Goal: Information Seeking & Learning: Learn about a topic

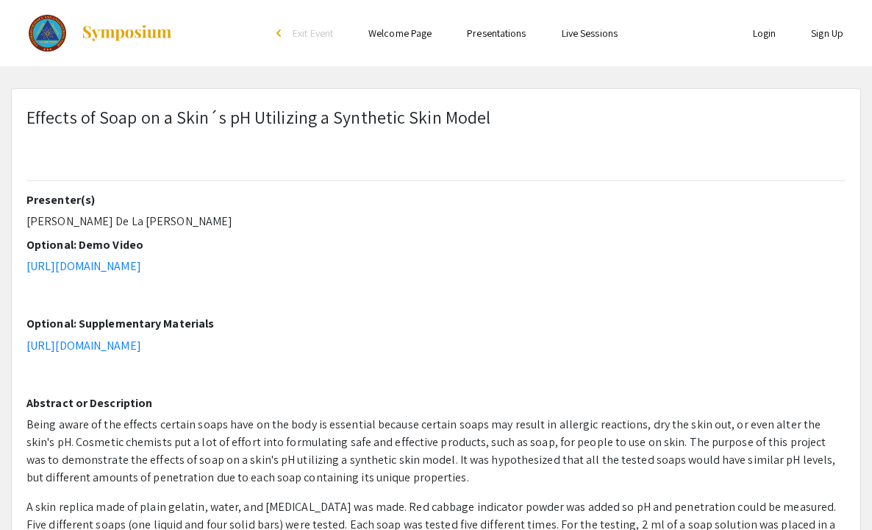
type input "0"
select select "custom"
type input "1"
select select "custom"
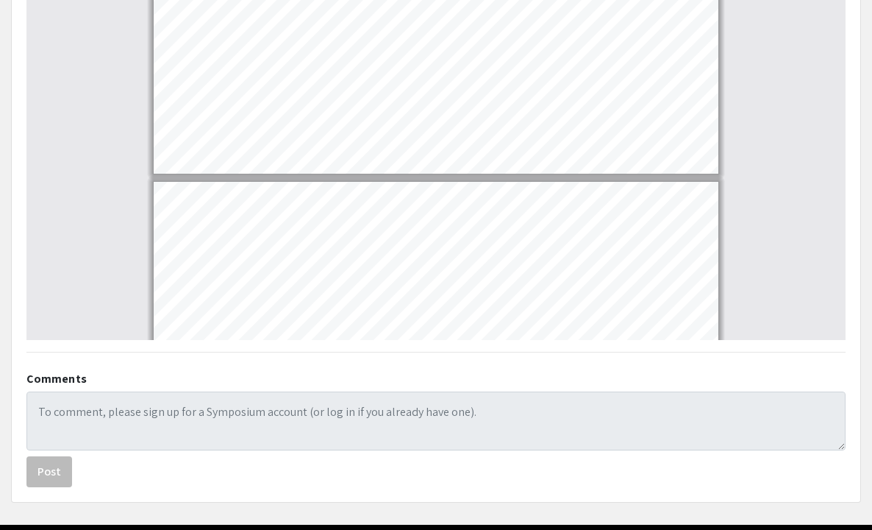
scroll to position [758, 0]
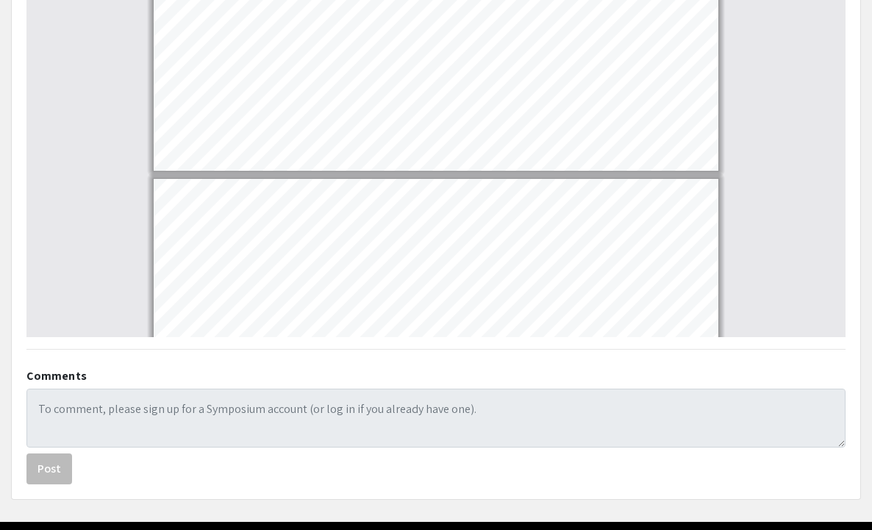
type input "2"
select select "custom"
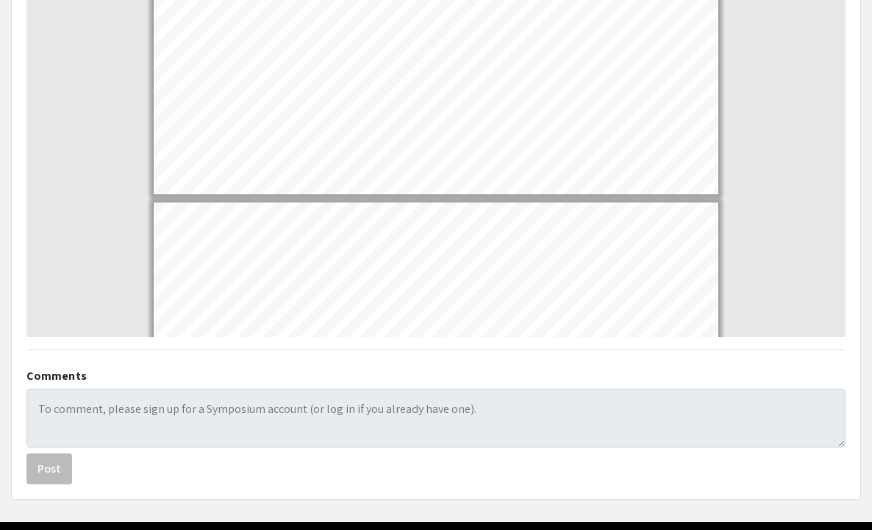
type input "3"
select select "custom"
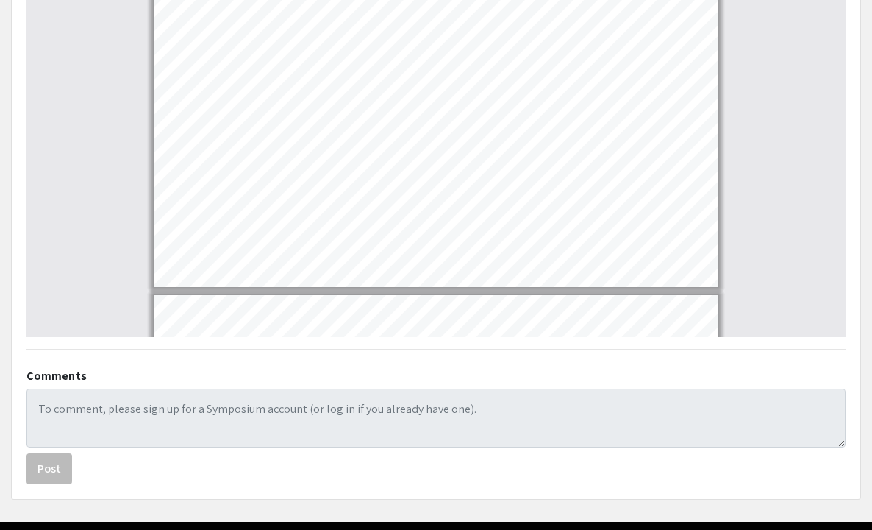
scroll to position [567, 0]
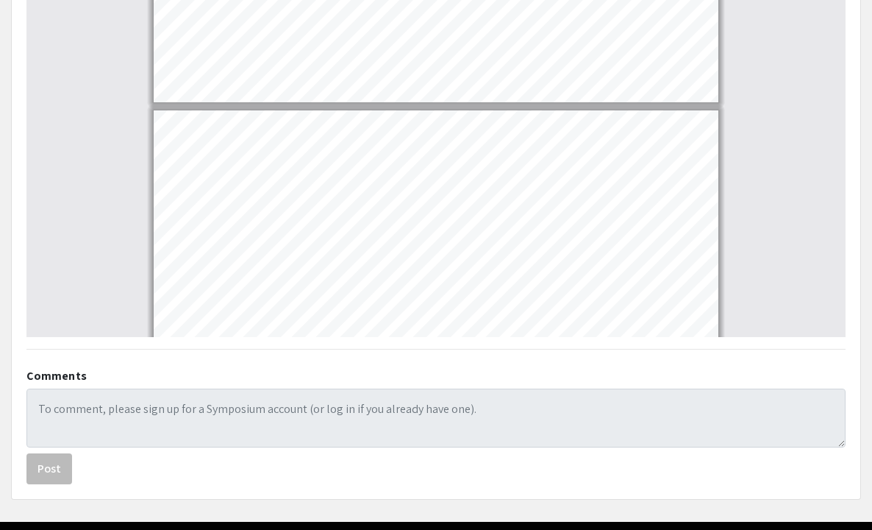
type input "4"
select select "custom"
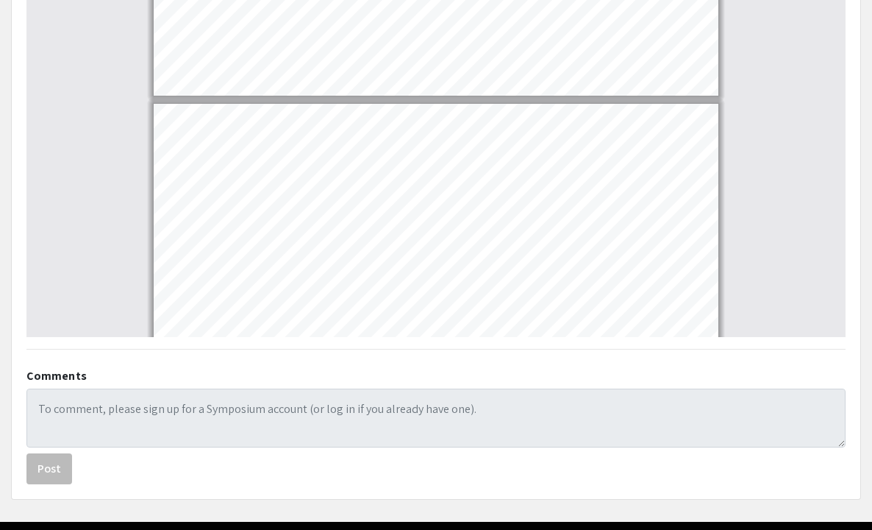
type input "5"
select select "custom"
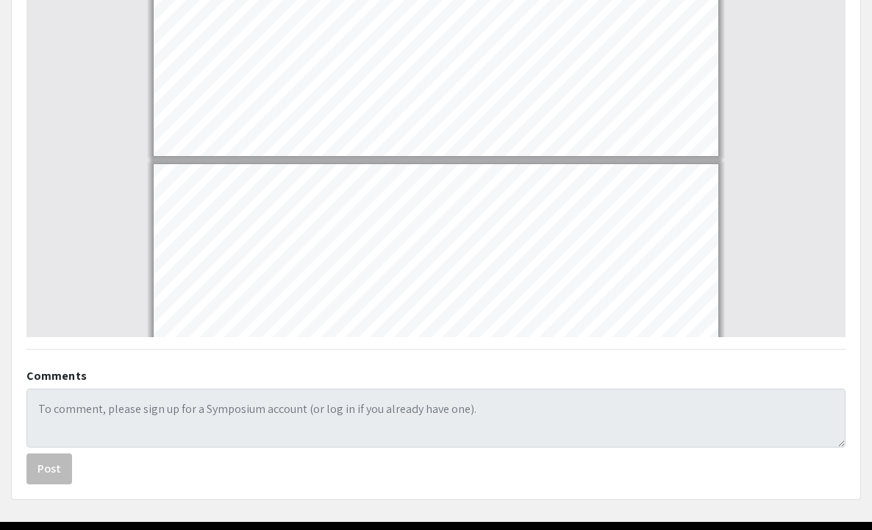
type input "6"
select select "custom"
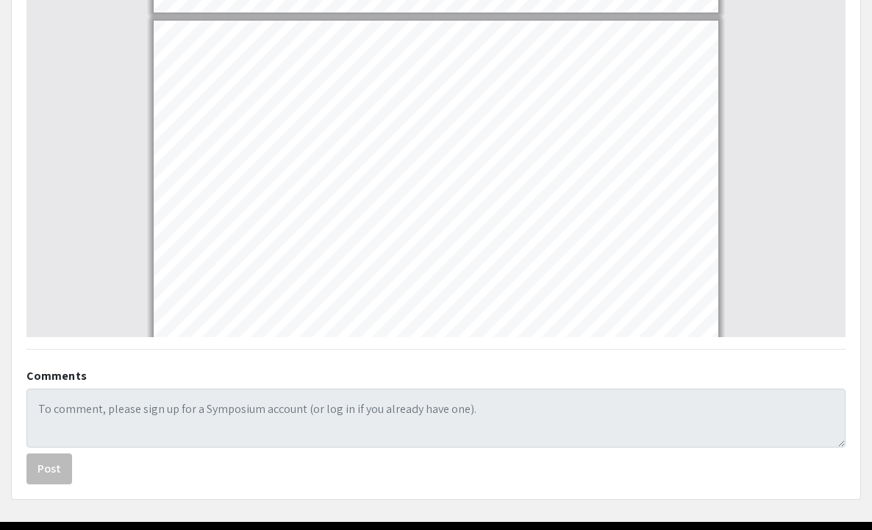
scroll to position [1463, 0]
type input "5"
select select "page-width"
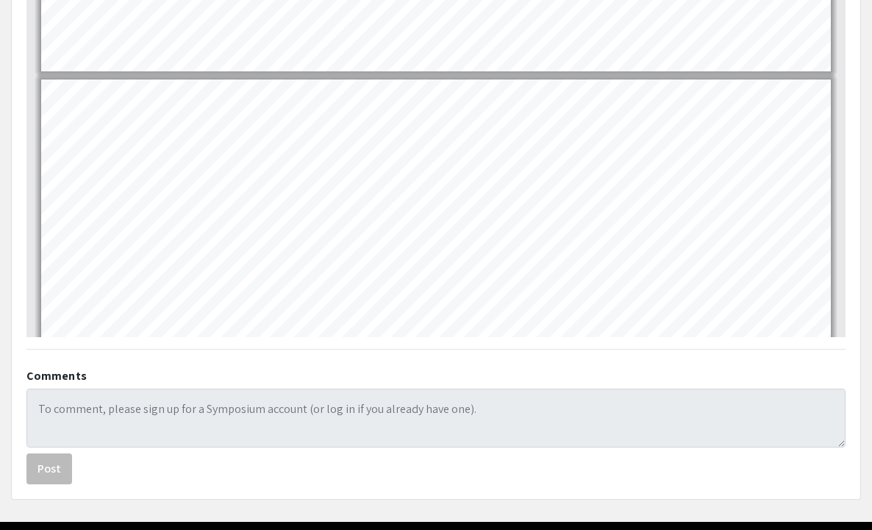
type input "6"
